Goal: Task Accomplishment & Management: Manage account settings

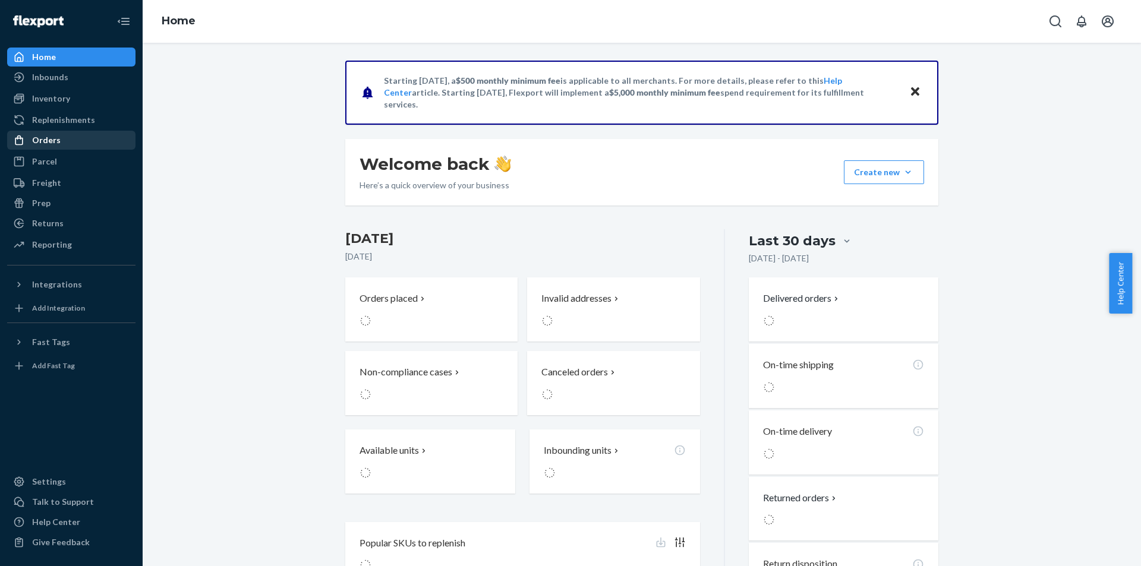
click at [68, 147] on div "Orders" at bounding box center [71, 140] width 126 height 17
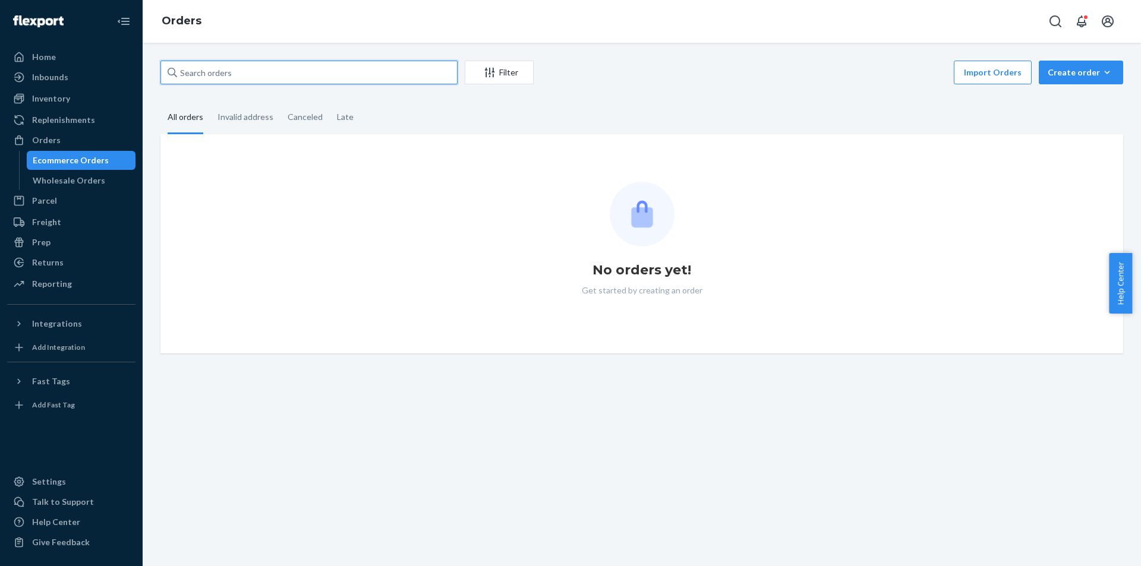
click at [307, 80] on input "text" at bounding box center [308, 73] width 297 height 24
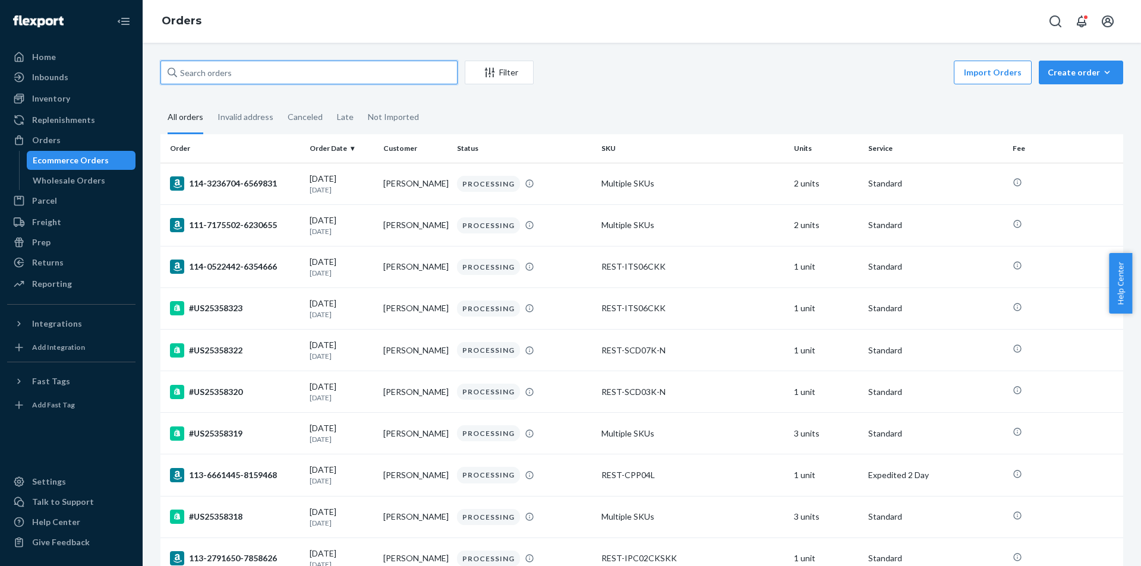
paste input "US25340277"
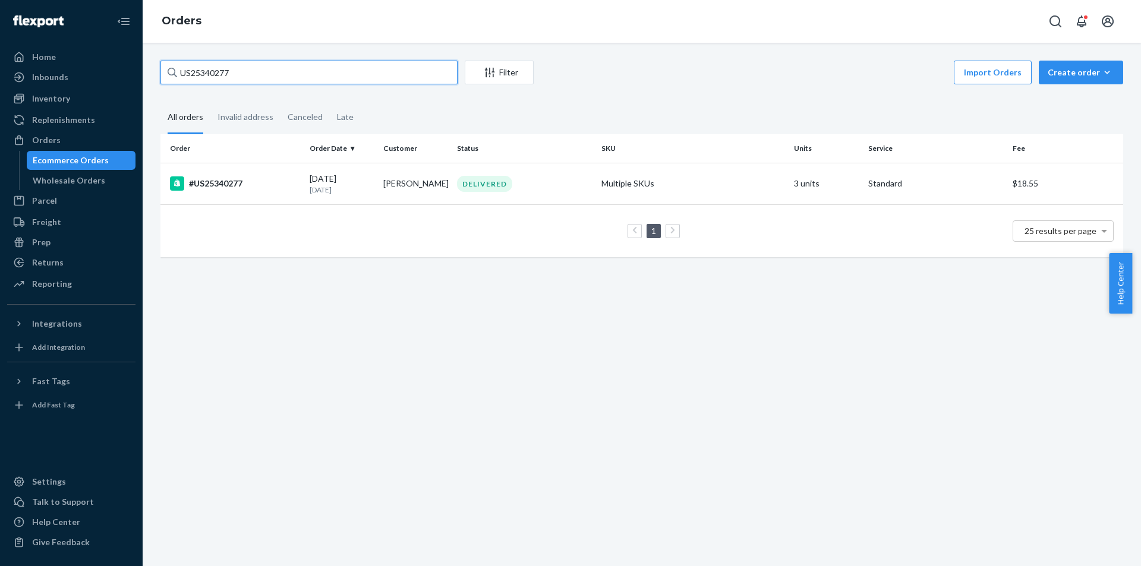
type input "US25340277"
click at [249, 214] on div "1 25 results per page" at bounding box center [641, 231] width 943 height 38
click at [250, 200] on td "#US25340277" at bounding box center [232, 184] width 144 height 42
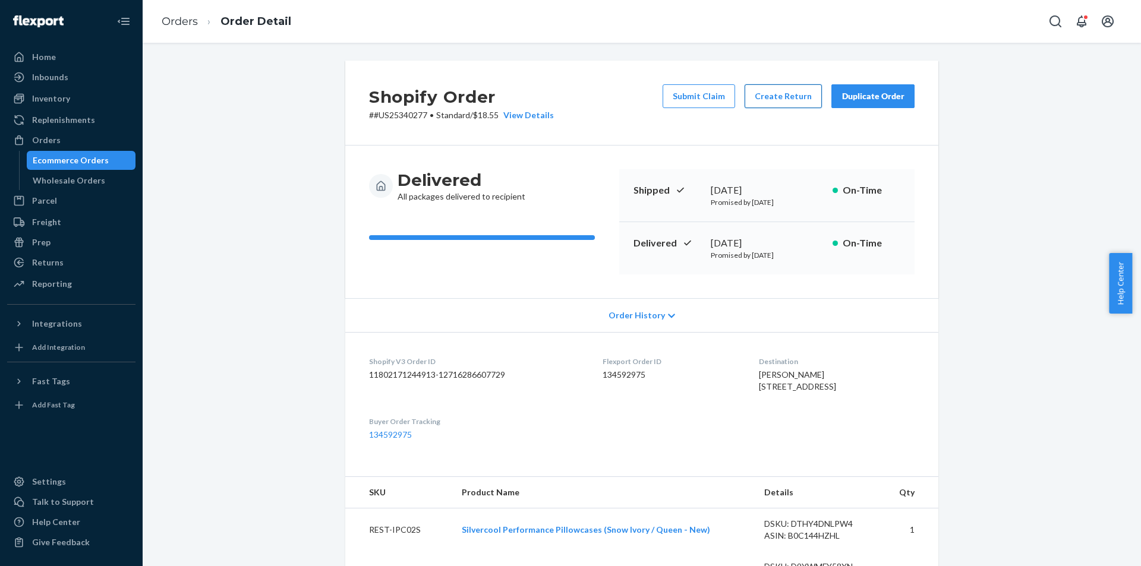
click at [774, 104] on button "Create Return" at bounding box center [782, 96] width 77 height 24
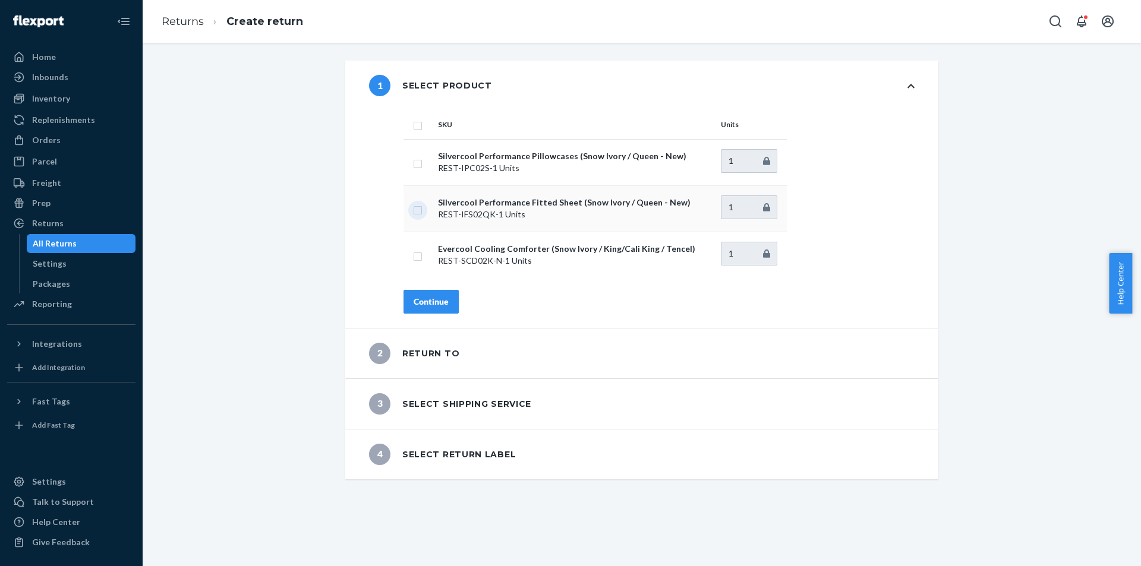
click at [414, 210] on input "checkbox" at bounding box center [418, 209] width 10 height 12
checkbox input "true"
click at [440, 304] on div "Continue" at bounding box center [431, 302] width 35 height 12
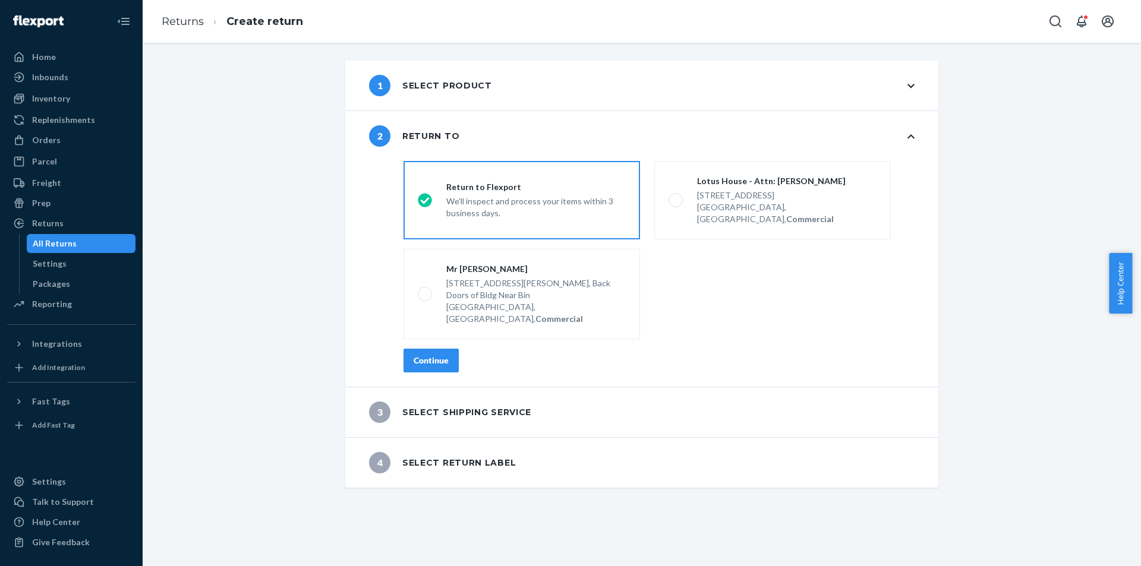
click at [737, 241] on fieldset "destinationsRadioGroup Return to Flexport We'll inspect and process your items …" at bounding box center [658, 250] width 525 height 188
click at [737, 203] on div "Miami, FL 33136, US, Commercial" at bounding box center [786, 213] width 179 height 24
click at [676, 203] on input "Lotus House - Attn: Victoria Varela 217 NW 15th St, Miami, FL 33136, US, Commer…" at bounding box center [672, 201] width 8 height 8
radio input "true"
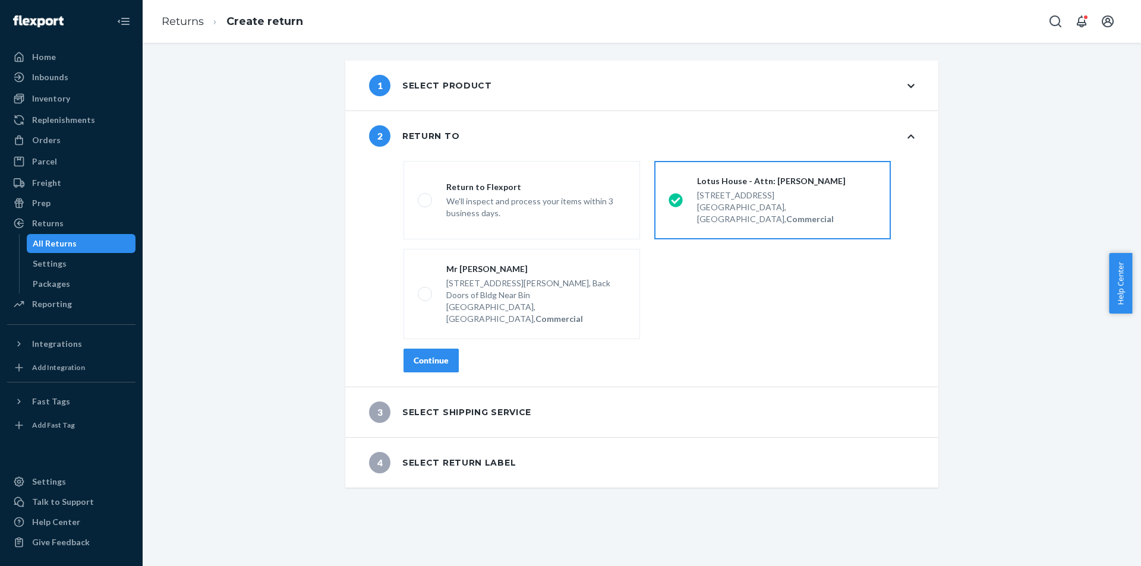
click at [420, 349] on button "Continue" at bounding box center [430, 361] width 55 height 24
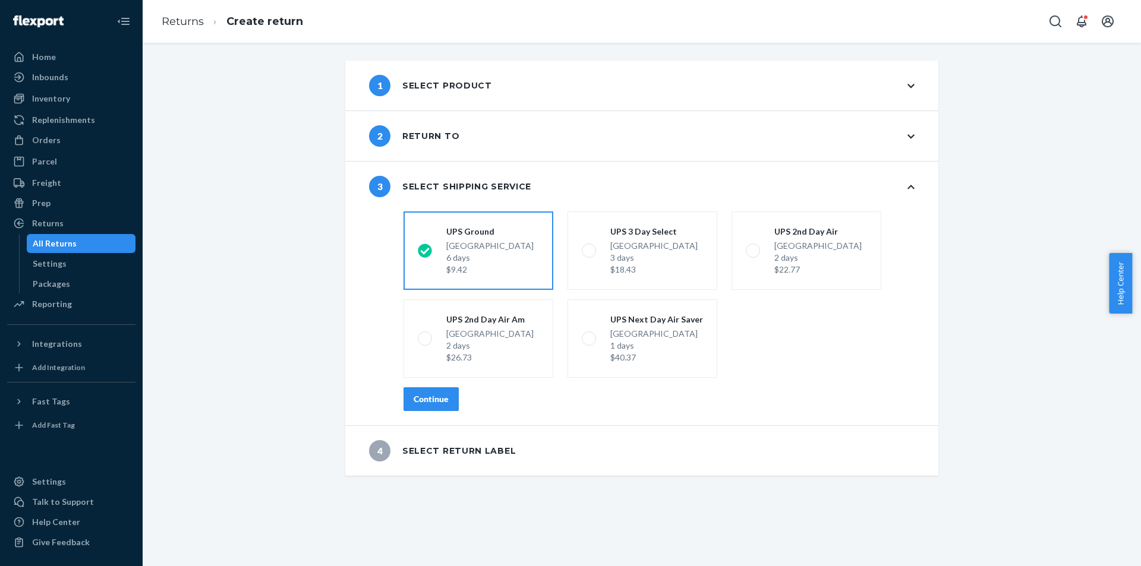
click at [414, 388] on button "Continue" at bounding box center [430, 399] width 55 height 24
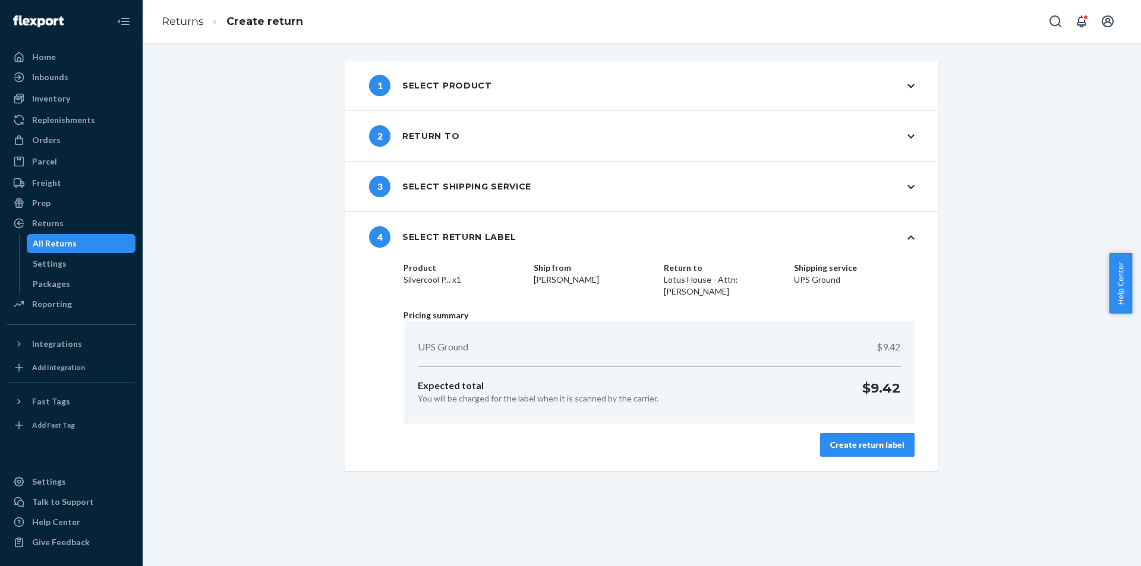
click at [845, 458] on div "Product Silvercool P... x1 Ship from Donald Presley Return to Lotus House - Att…" at bounding box center [659, 366] width 558 height 209
click at [844, 452] on button "Create return label" at bounding box center [867, 445] width 94 height 24
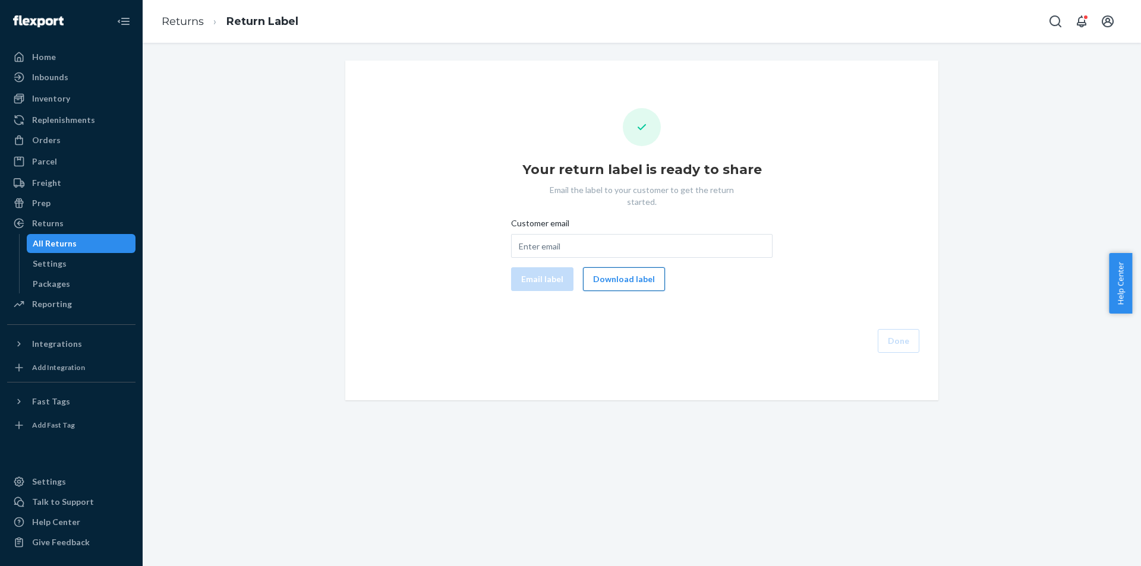
click at [646, 274] on button "Download label" at bounding box center [624, 279] width 82 height 24
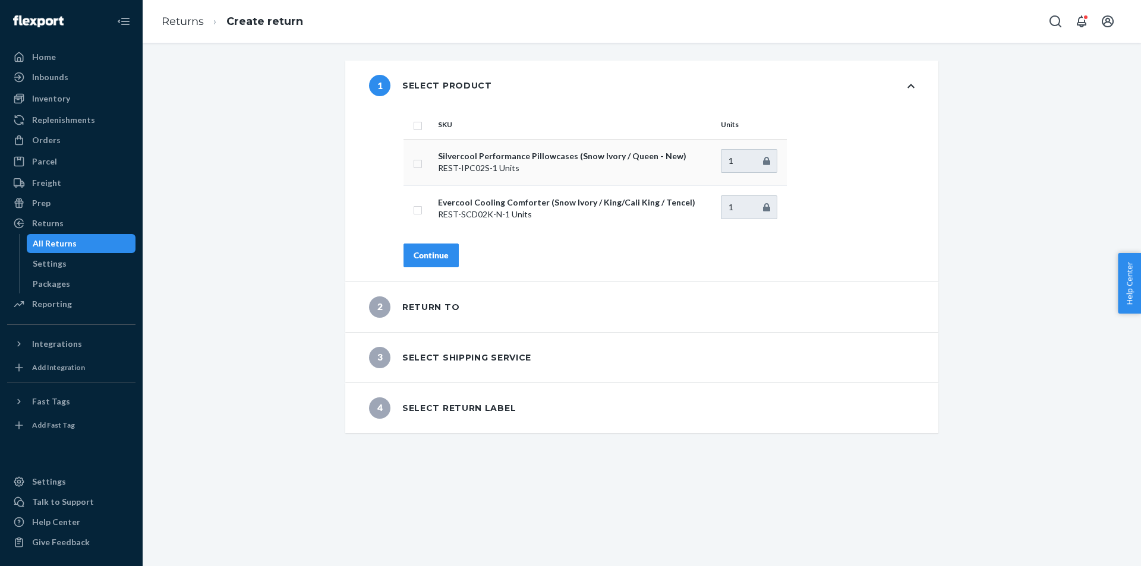
click at [643, 171] on p "REST-IPC02S - 1 Units" at bounding box center [574, 168] width 273 height 12
drag, startPoint x: 411, startPoint y: 168, endPoint x: 411, endPoint y: 175, distance: 7.7
click at [411, 172] on td at bounding box center [418, 162] width 30 height 46
click at [413, 163] on input "checkbox" at bounding box center [418, 162] width 10 height 12
checkbox input "true"
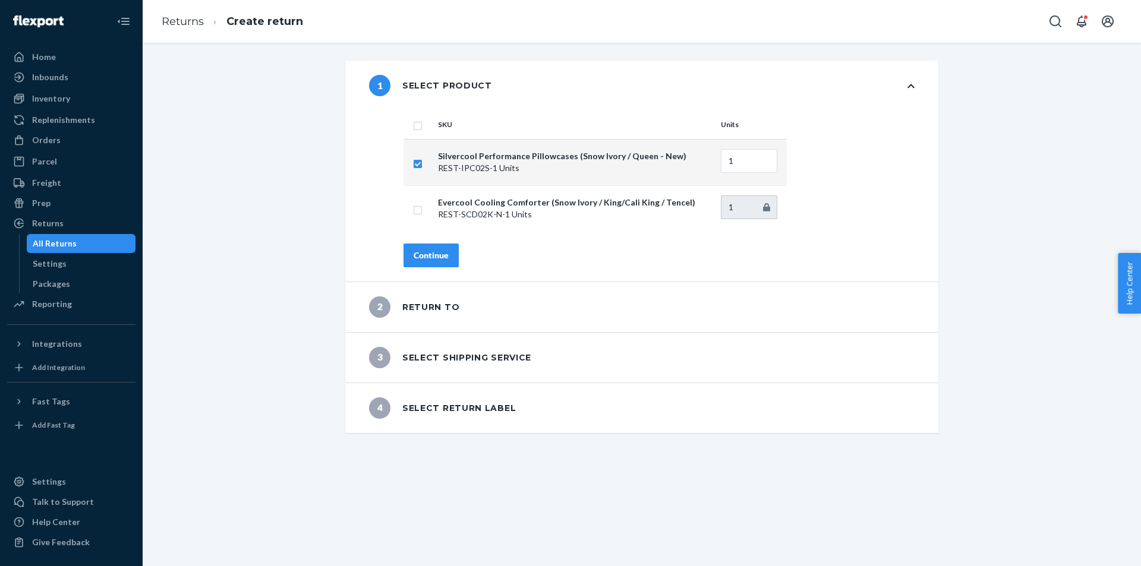
click at [429, 250] on div "Continue" at bounding box center [431, 256] width 35 height 12
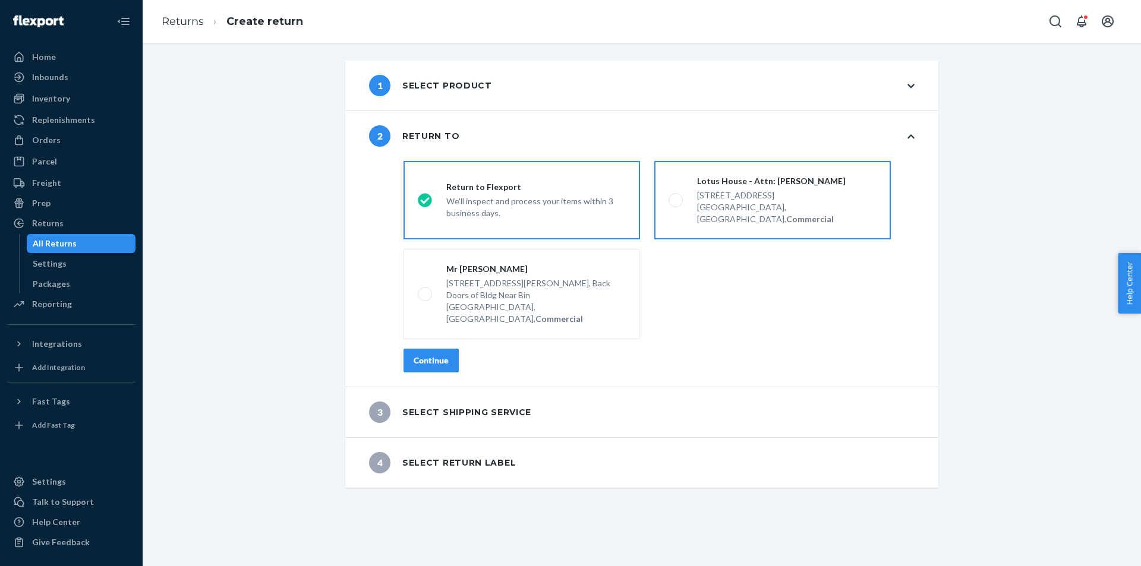
click at [734, 206] on div "Miami, FL 33136, US, Commercial" at bounding box center [786, 213] width 179 height 24
click at [676, 204] on input "Lotus House - Attn: Victoria Varela 217 NW 15th St, Miami, FL 33136, US, Commer…" at bounding box center [672, 201] width 8 height 8
radio input "true"
click at [406, 349] on button "Continue" at bounding box center [430, 361] width 55 height 24
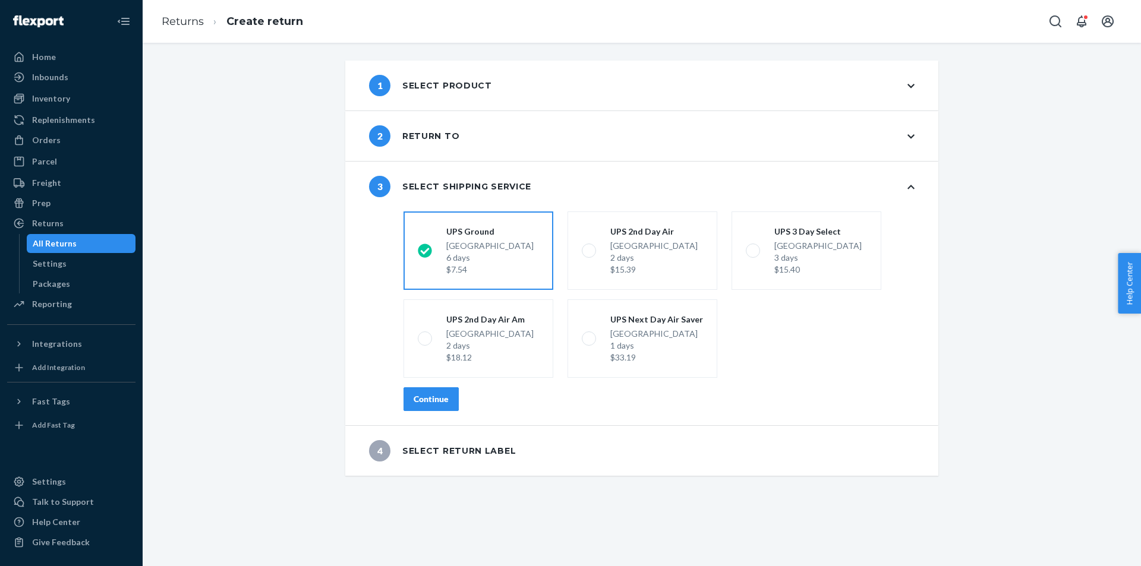
click at [446, 406] on button "Continue" at bounding box center [430, 399] width 55 height 24
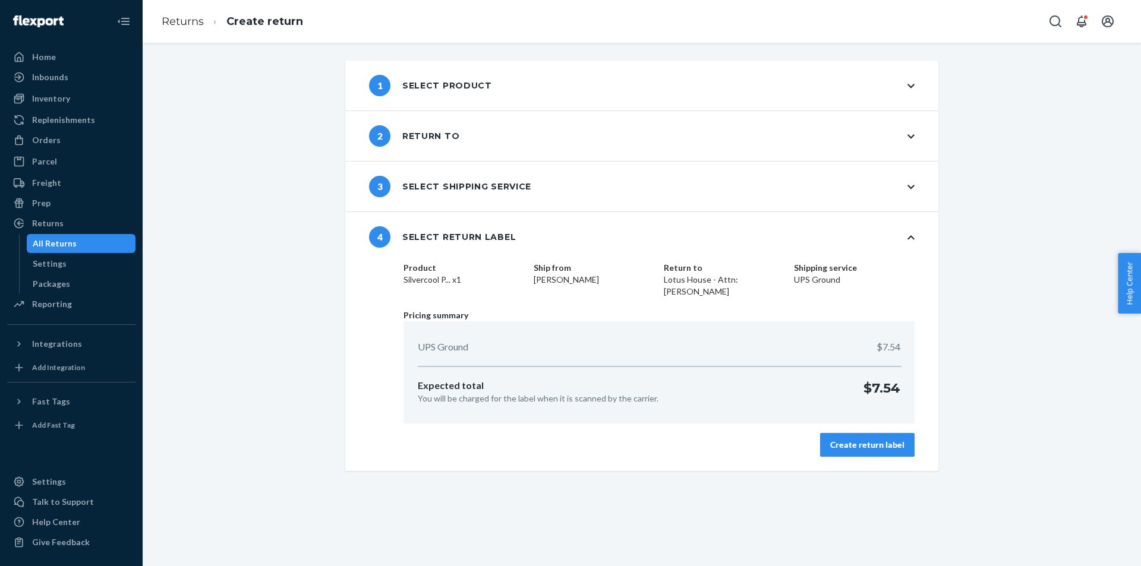
click at [835, 439] on div "Create return label" at bounding box center [867, 445] width 74 height 12
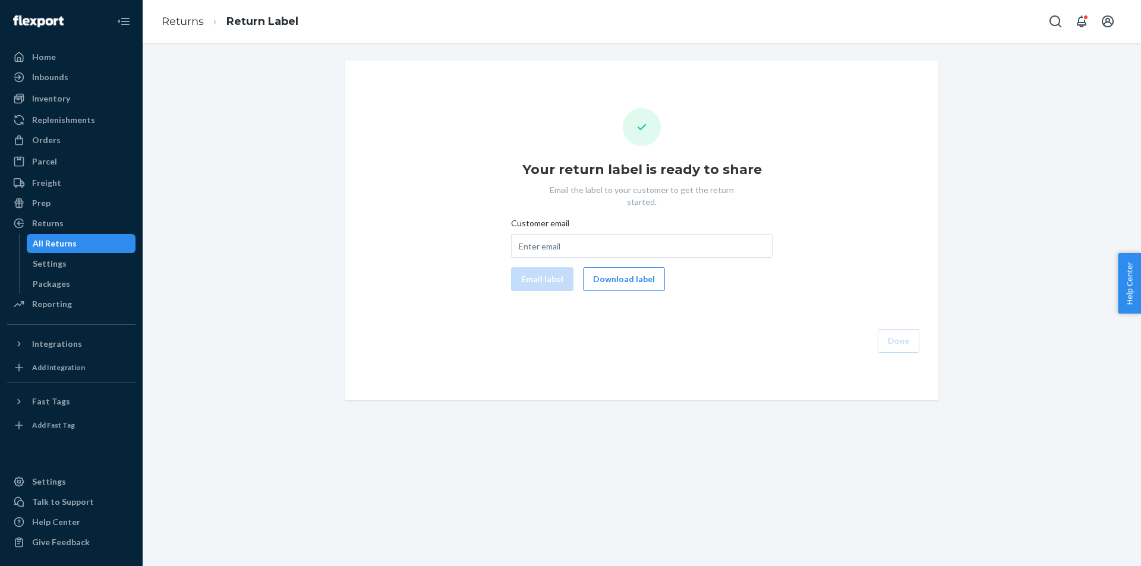
click at [615, 250] on div "Customer email Email label Download label" at bounding box center [641, 254] width 261 height 74
click at [617, 267] on button "Download label" at bounding box center [624, 279] width 82 height 24
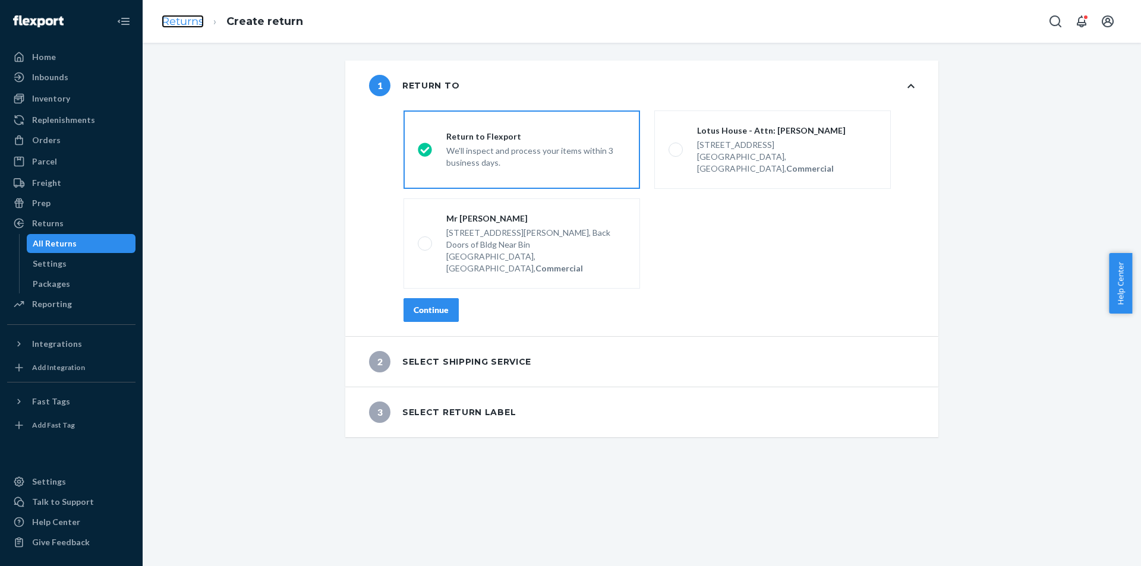
click at [192, 25] on link "Returns" at bounding box center [183, 21] width 42 height 13
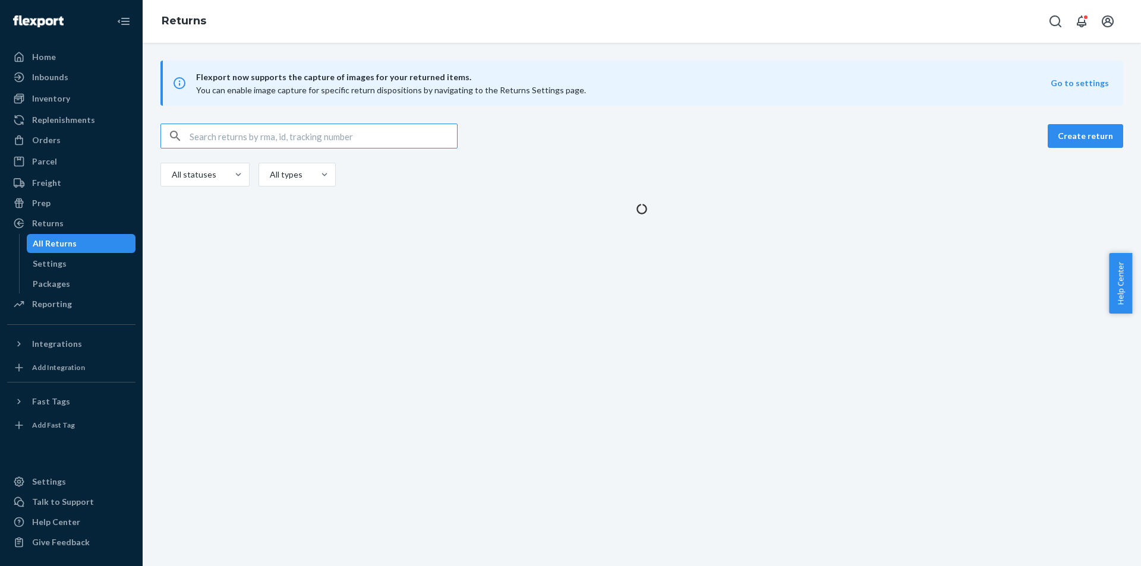
click at [349, 135] on input "text" at bounding box center [323, 136] width 267 height 24
type input "1ZX8R1710357426073"
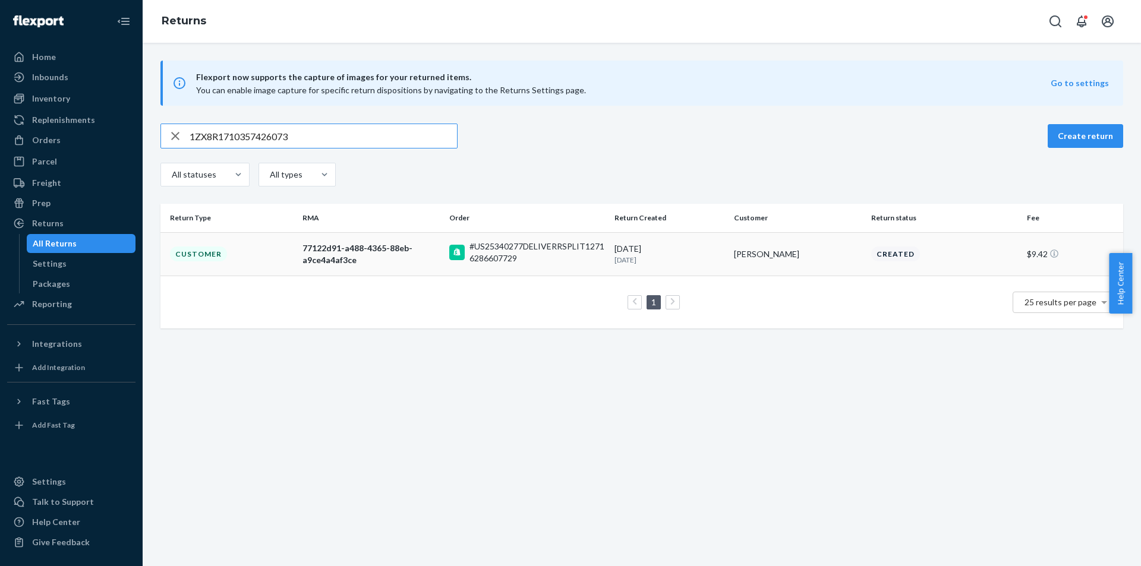
click at [277, 263] on td "Customer" at bounding box center [228, 253] width 137 height 43
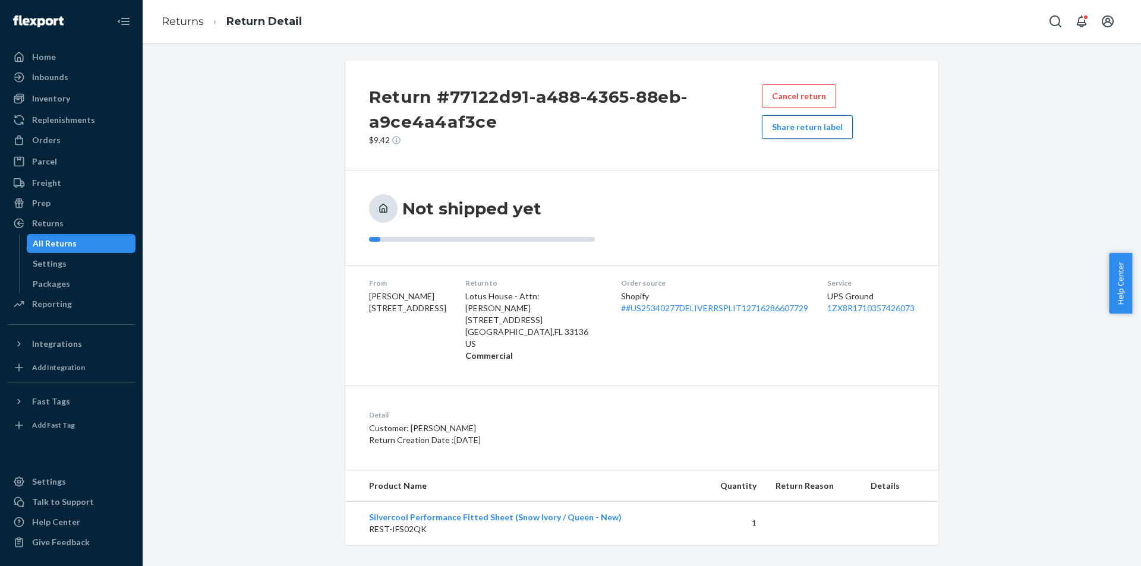
click at [774, 130] on button "Share return label" at bounding box center [807, 127] width 91 height 24
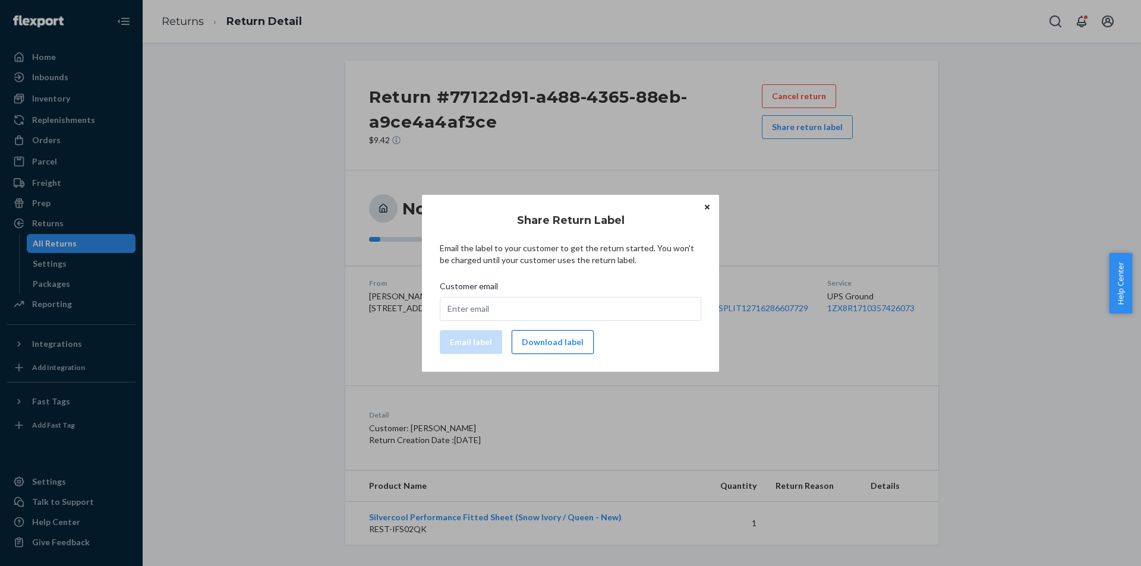
click at [569, 349] on button "Download label" at bounding box center [553, 342] width 82 height 24
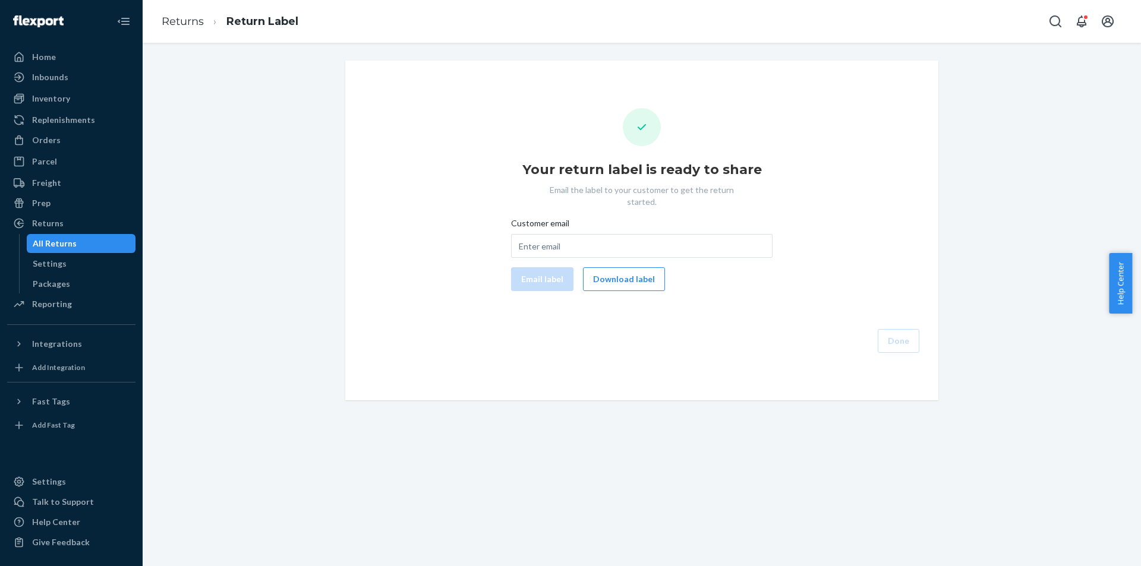
drag, startPoint x: 583, startPoint y: 338, endPoint x: 526, endPoint y: 338, distance: 57.0
click at [569, 342] on div "Your return label is ready to share Email the label to your customer to get the…" at bounding box center [641, 231] width 593 height 340
click at [460, 329] on div "Done" at bounding box center [632, 341] width 574 height 24
click at [433, 225] on div "Your return label is ready to share Email the label to your customer to get the…" at bounding box center [642, 230] width 574 height 245
click at [494, 128] on div "Your return label is ready to share Email the label to your customer to get the…" at bounding box center [642, 230] width 574 height 245
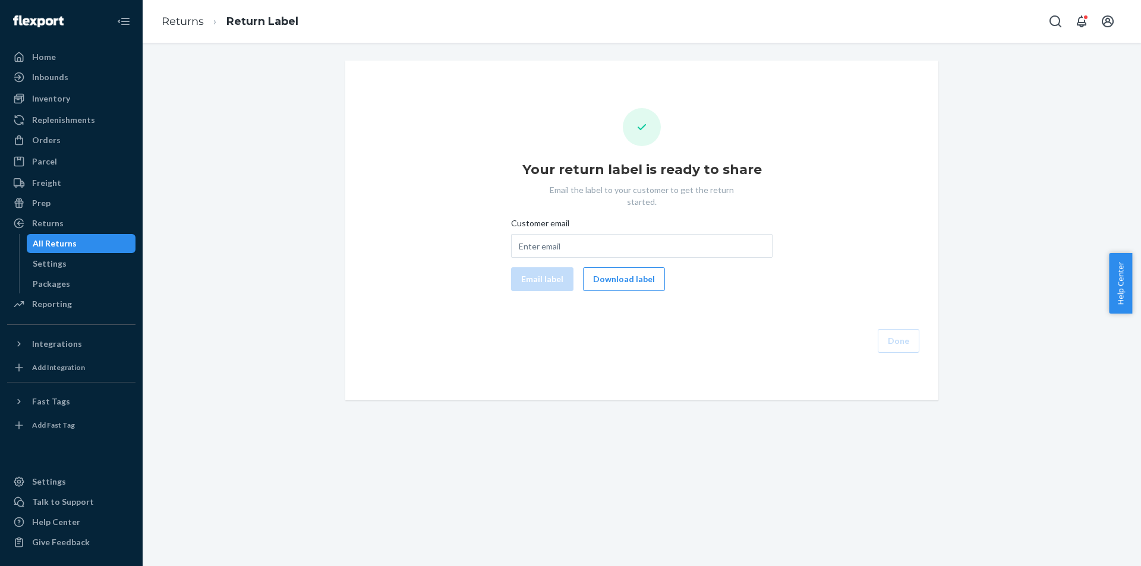
click at [100, 239] on div "All Returns" at bounding box center [81, 243] width 107 height 17
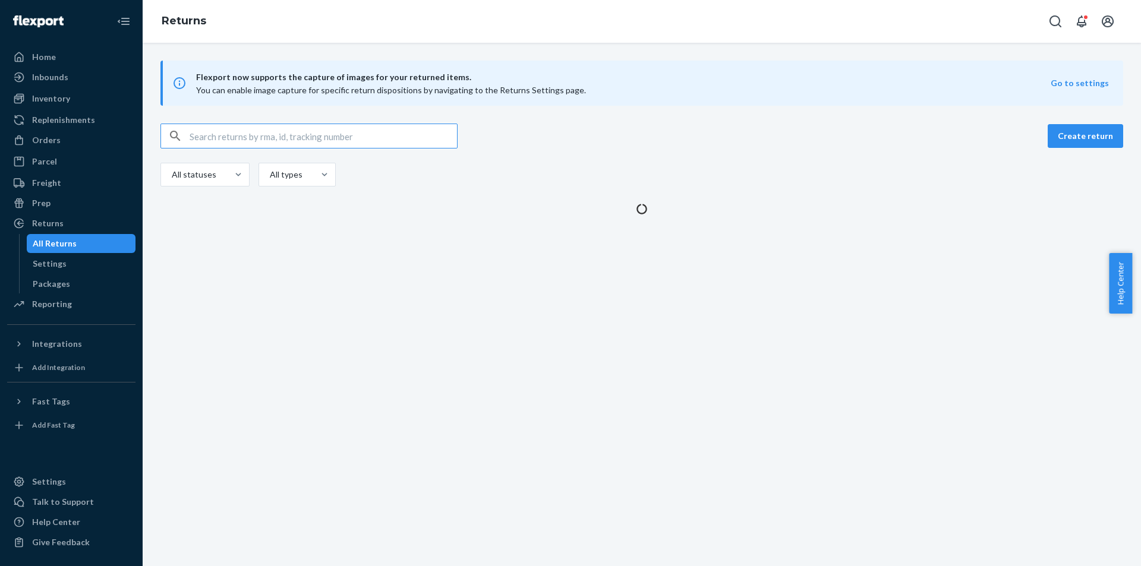
click at [397, 128] on input "text" at bounding box center [323, 136] width 267 height 24
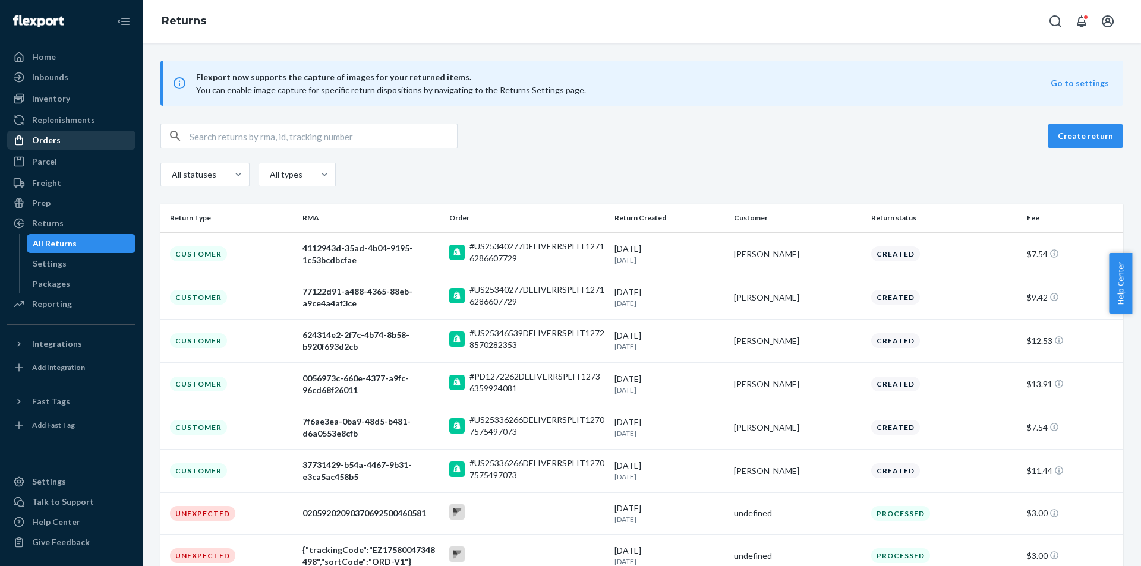
drag, startPoint x: 64, startPoint y: 138, endPoint x: 131, endPoint y: 138, distance: 66.5
click at [65, 138] on div "Orders" at bounding box center [71, 140] width 126 height 17
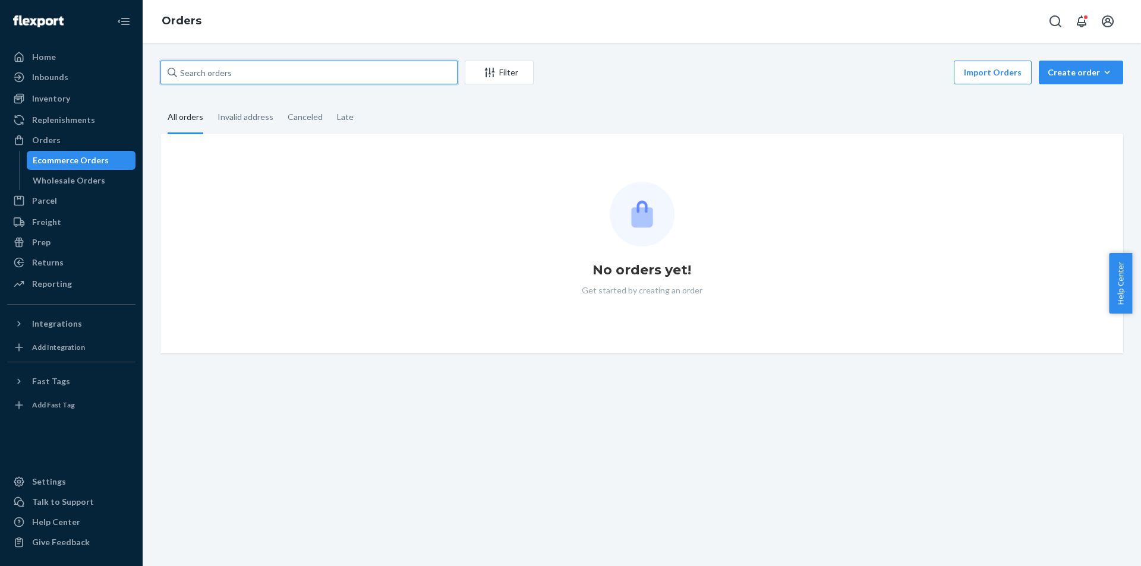
click at [351, 72] on input "text" at bounding box center [308, 73] width 297 height 24
paste input "US25354380"
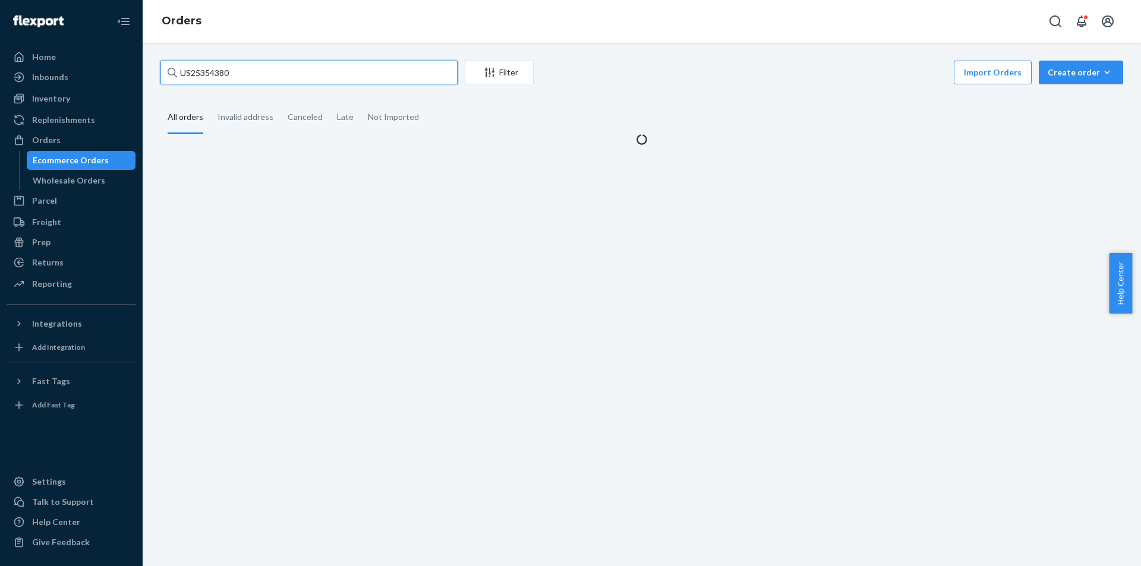
type input "US25354380"
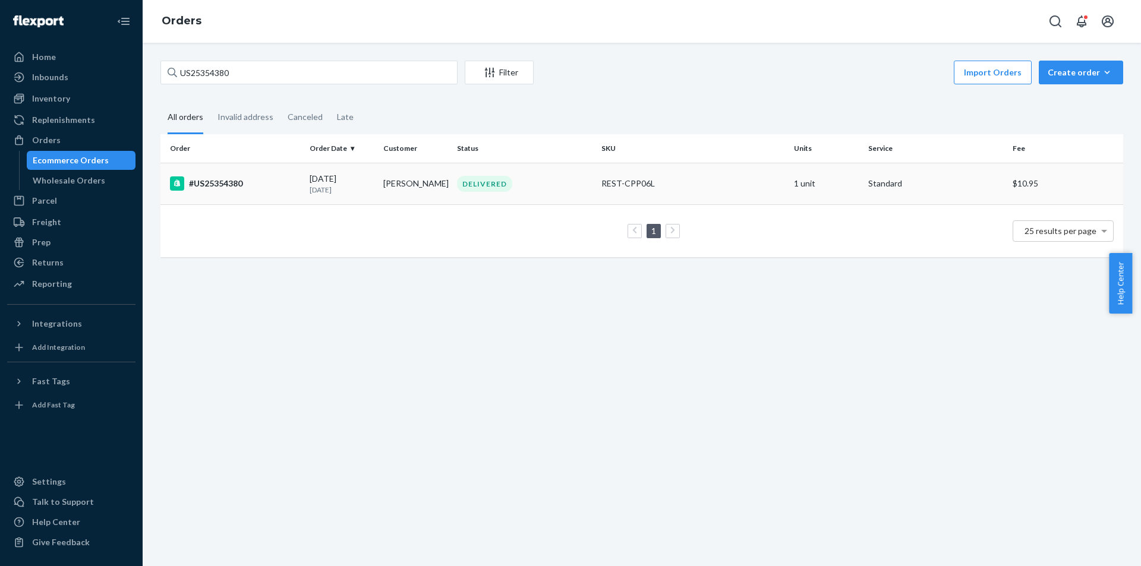
click at [549, 182] on div "DELIVERED" at bounding box center [524, 184] width 140 height 16
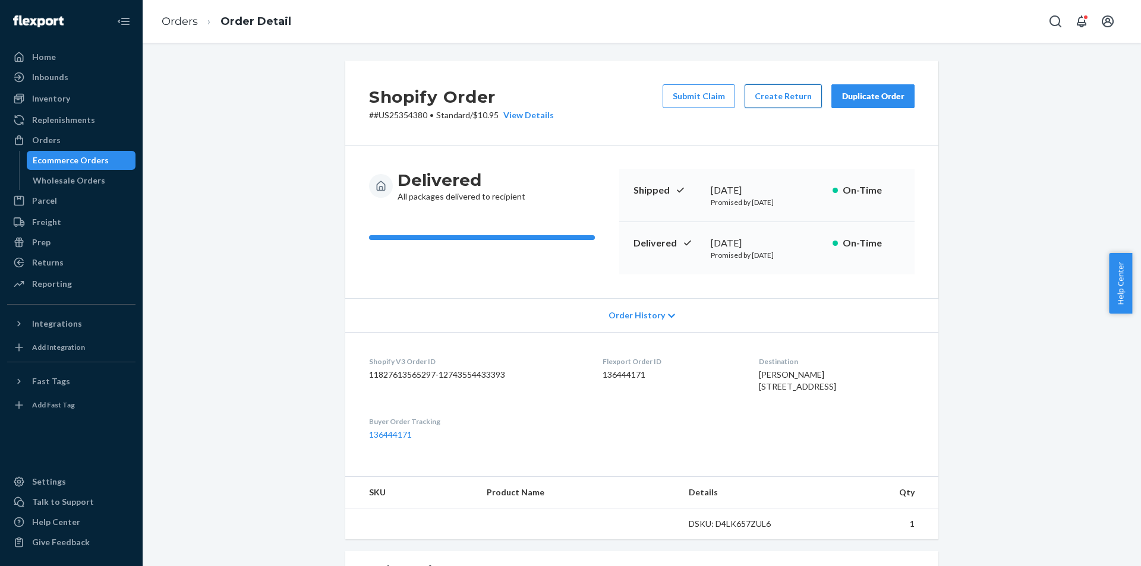
click at [778, 97] on button "Create Return" at bounding box center [782, 96] width 77 height 24
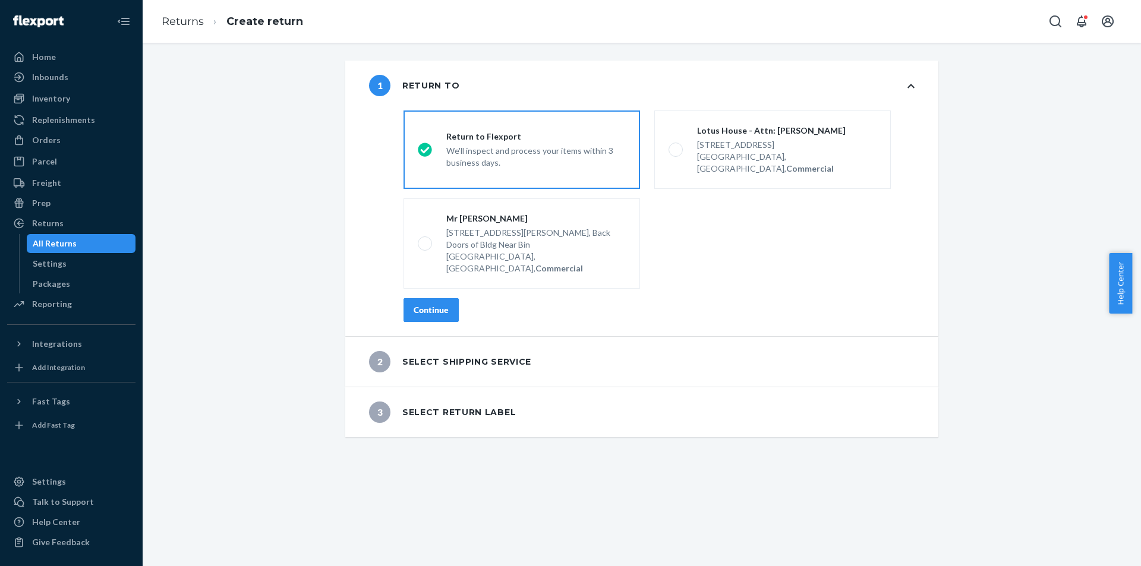
click at [448, 298] on button "Continue" at bounding box center [430, 310] width 55 height 24
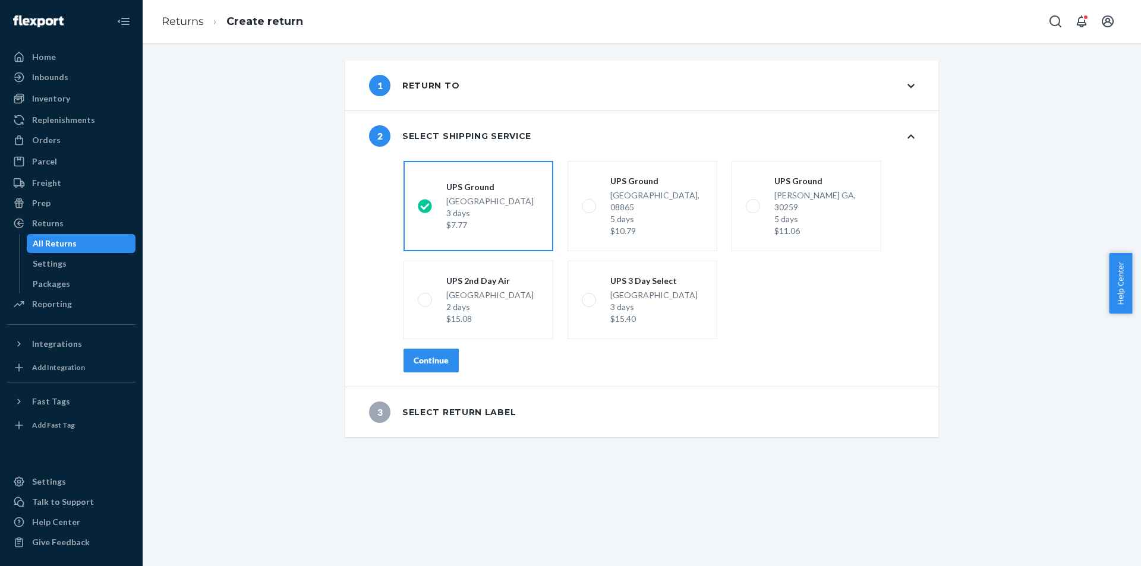
click at [450, 357] on button "Continue" at bounding box center [430, 361] width 55 height 24
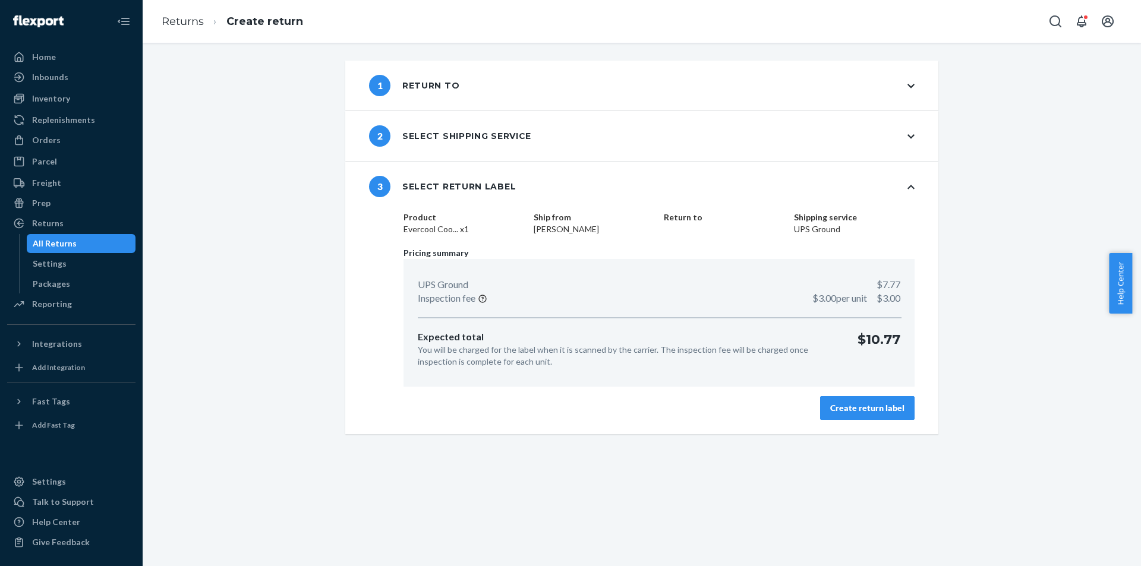
click at [848, 416] on button "Create return label" at bounding box center [867, 408] width 94 height 24
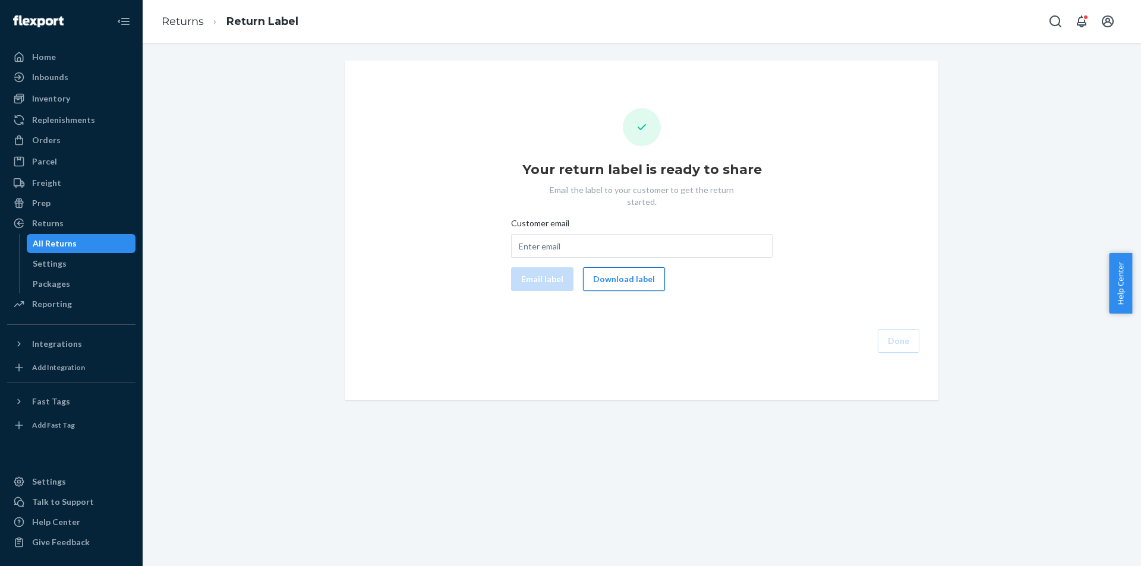
click at [613, 273] on button "Download label" at bounding box center [624, 279] width 82 height 24
